Goal: Task Accomplishment & Management: Use online tool/utility

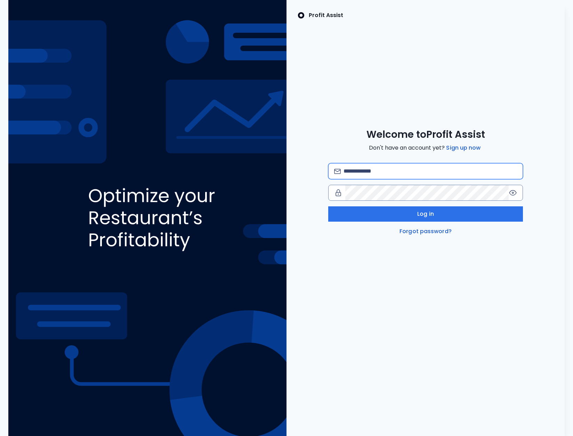
click at [359, 169] on input "email" at bounding box center [431, 171] width 174 height 15
click at [415, 172] on input "*********" at bounding box center [431, 171] width 174 height 15
type input "**********"
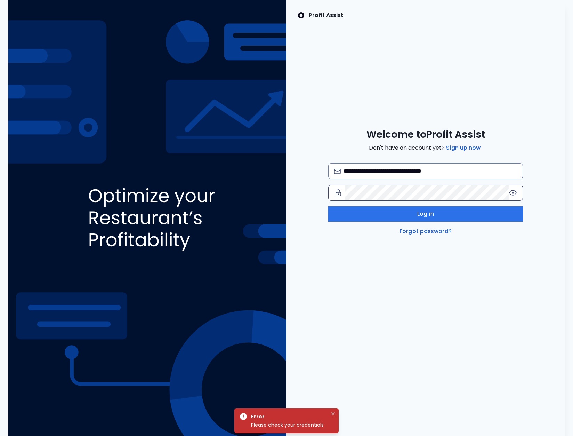
click at [510, 191] on icon at bounding box center [513, 192] width 7 height 5
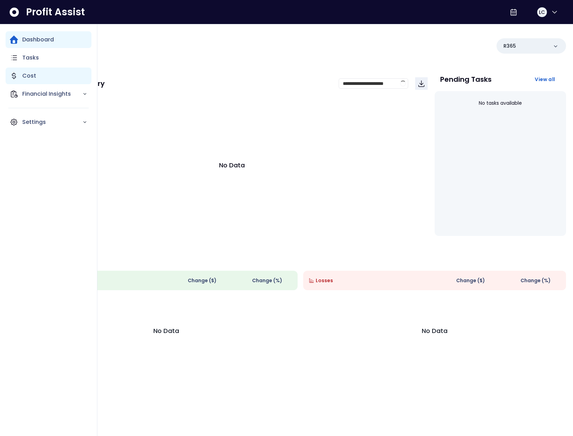
click at [33, 75] on p "Cost" at bounding box center [29, 76] width 14 height 8
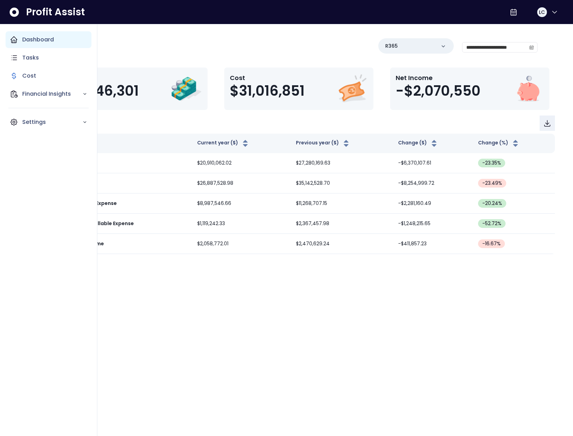
click at [17, 35] on div "Dashboard" at bounding box center [49, 39] width 86 height 17
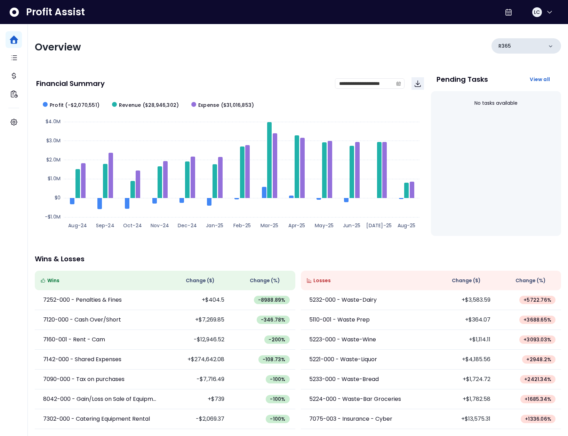
click at [517, 48] on div "R365" at bounding box center [527, 45] width 70 height 15
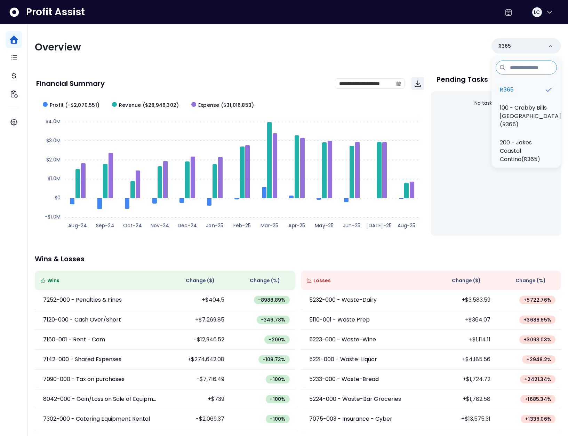
click at [419, 51] on div "Overview R365 R365 100 - Crabby Bills Indian Rocks Beach(R365) 200 - Jakes Coas…" at bounding box center [298, 47] width 526 height 18
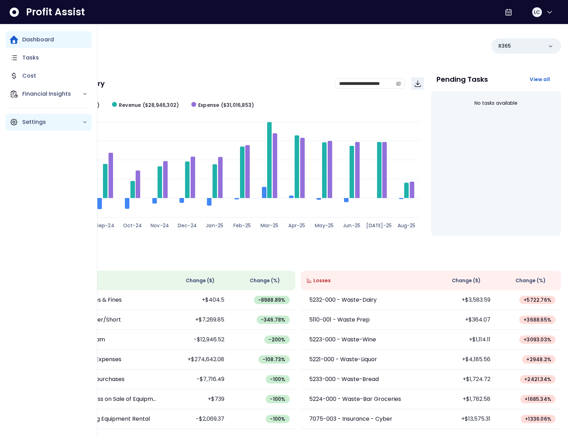
click at [12, 124] on icon "Main navigation" at bounding box center [14, 122] width 8 height 8
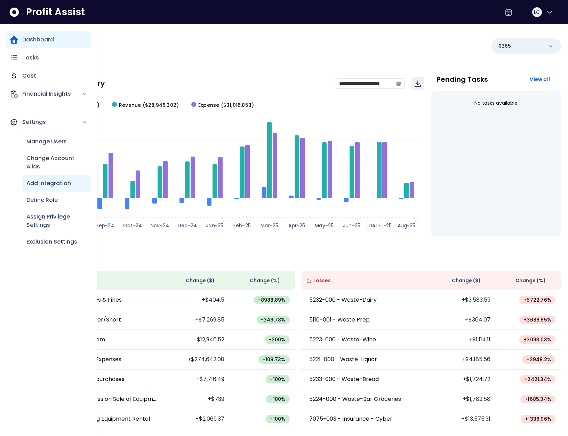
click at [65, 186] on p "Add Integration" at bounding box center [48, 183] width 45 height 8
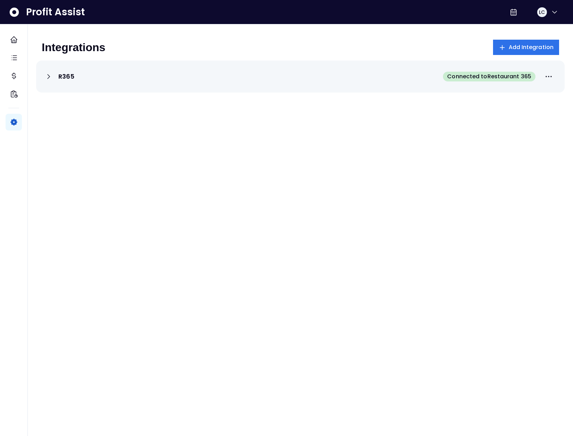
click at [46, 74] on icon at bounding box center [49, 76] width 8 height 8
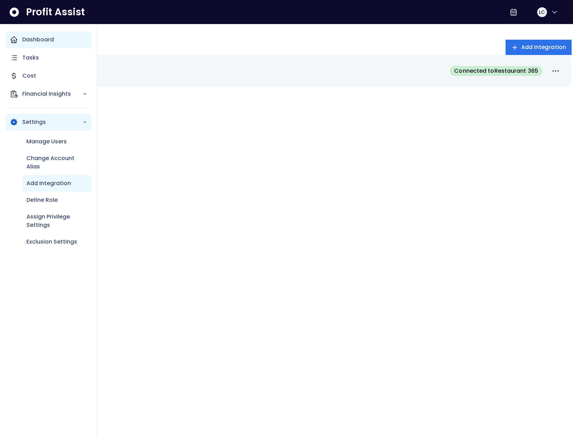
click at [16, 34] on div "Dashboard" at bounding box center [49, 39] width 86 height 17
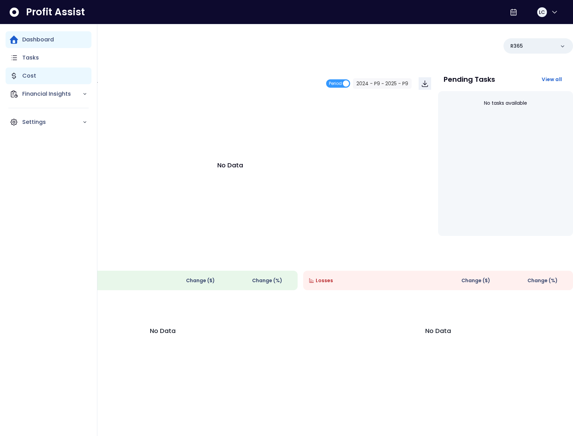
click at [21, 75] on div "Cost" at bounding box center [49, 75] width 86 height 17
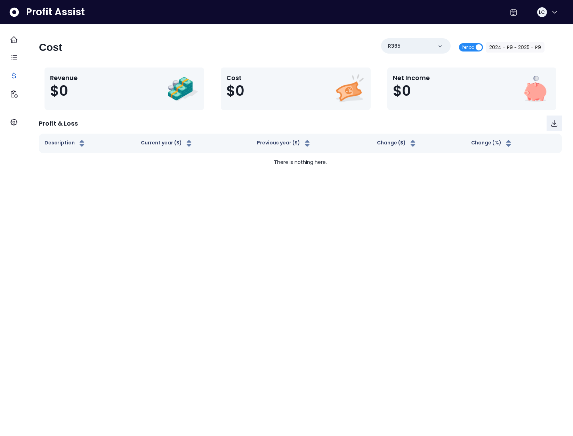
click at [466, 46] on span "Period" at bounding box center [468, 47] width 13 height 8
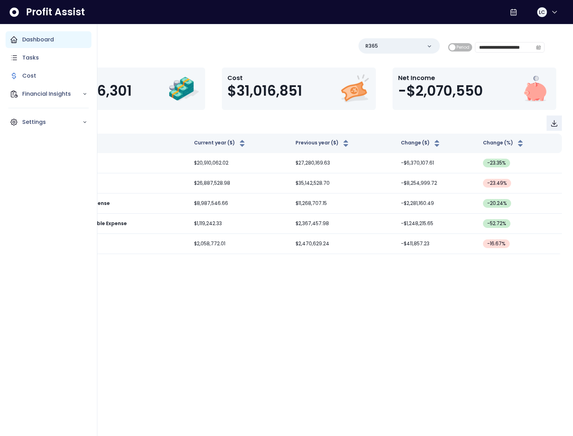
click at [16, 38] on icon "Main navigation" at bounding box center [14, 40] width 6 height 6
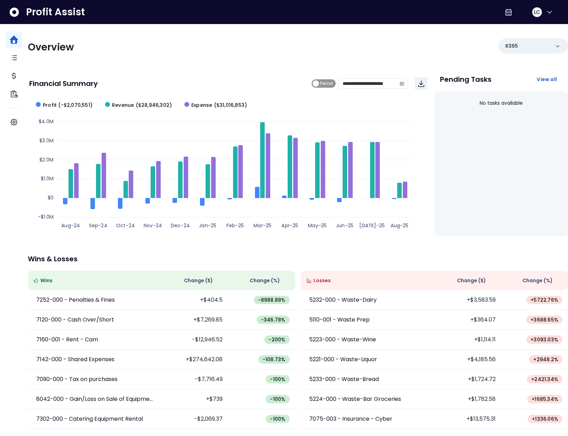
click at [324, 85] on span "Period" at bounding box center [326, 83] width 13 height 8
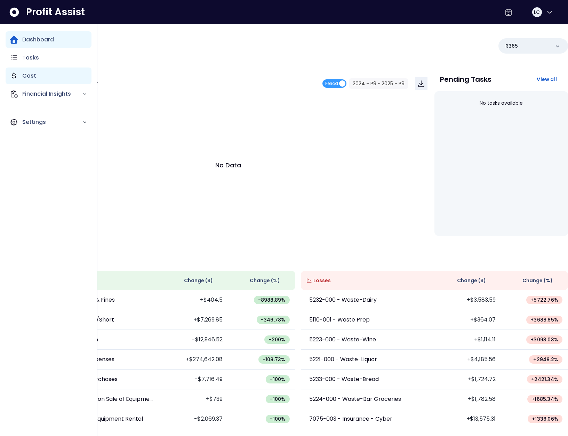
click at [14, 75] on icon "Main navigation" at bounding box center [14, 76] width 8 height 8
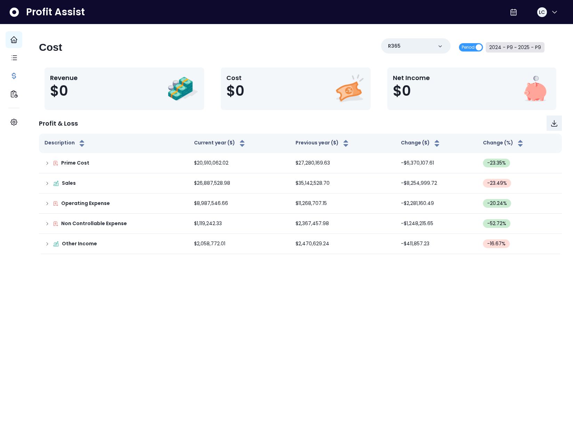
click at [504, 49] on button "2024 - P9 ~ 2025 - P9" at bounding box center [515, 47] width 59 height 10
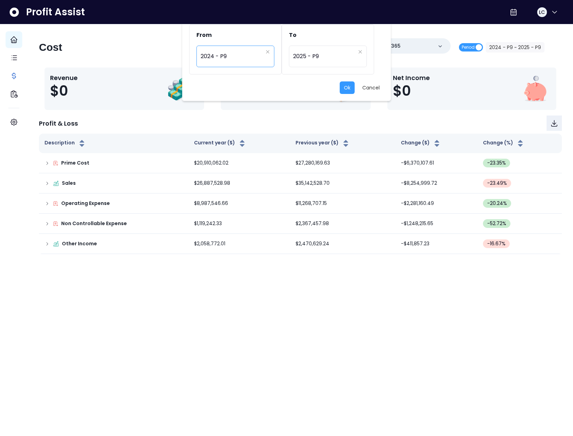
click at [224, 58] on span "2024 - P9" at bounding box center [232, 56] width 62 height 16
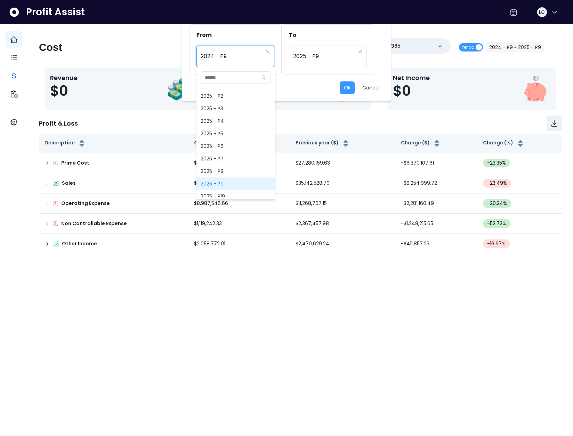
scroll to position [522, 0]
click at [217, 134] on span "2025 - P7" at bounding box center [236, 133] width 79 height 13
type input "*********"
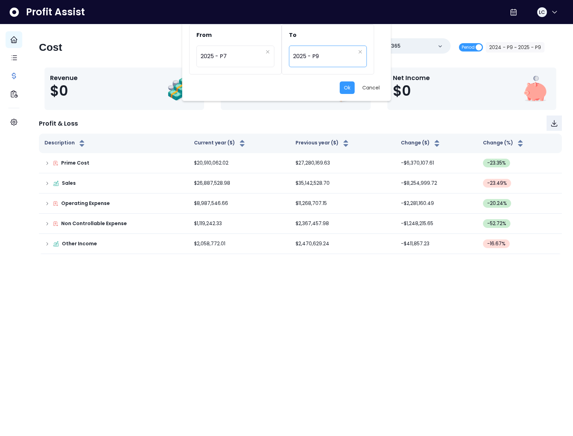
click at [309, 57] on span "2025 - P9" at bounding box center [324, 56] width 62 height 16
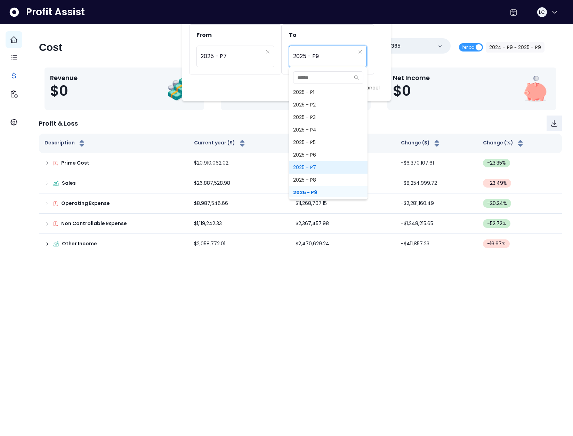
click at [315, 168] on span "2025 - P7" at bounding box center [328, 167] width 79 height 13
type input "*********"
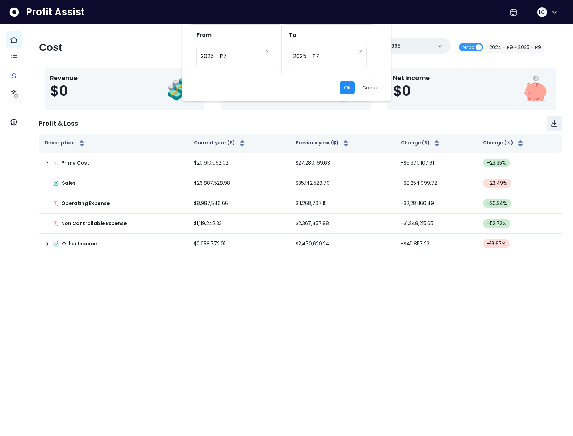
click at [349, 86] on button "Ok" at bounding box center [347, 87] width 15 height 13
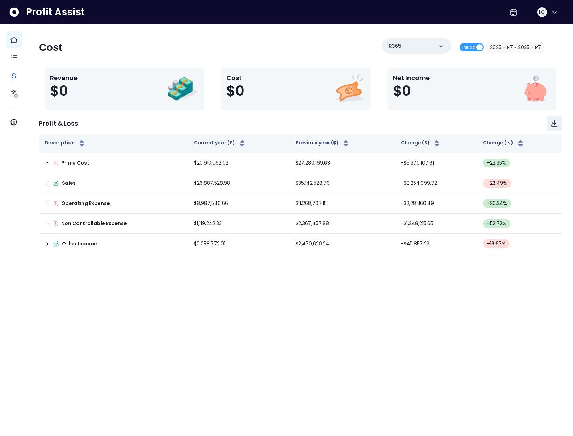
click at [274, 124] on div "Profit & Loss" at bounding box center [300, 122] width 523 height 15
